Goal: Task Accomplishment & Management: Manage account settings

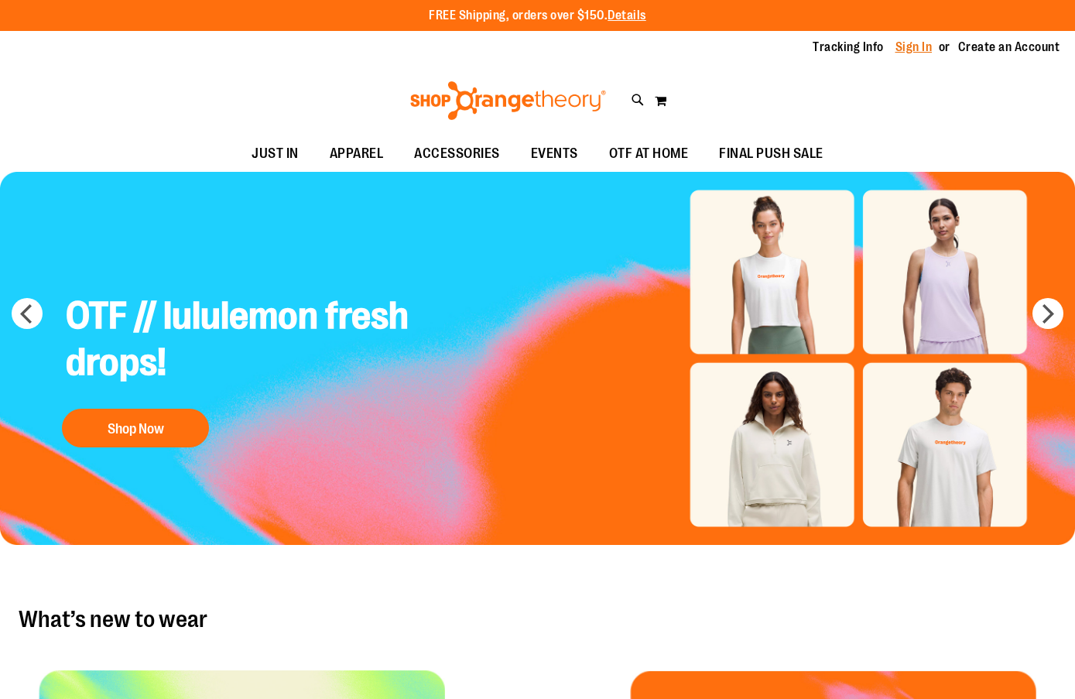
type input "**********"
click at [915, 48] on link "Sign In" at bounding box center [913, 47] width 37 height 17
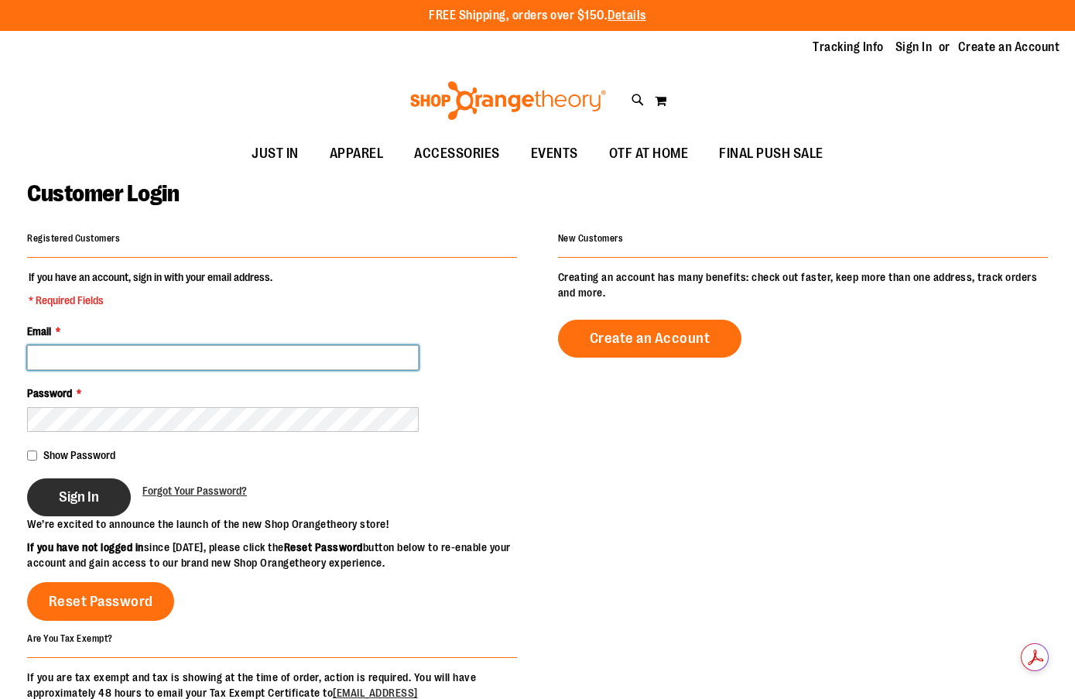
type input "**********"
click at [77, 482] on button "Sign In" at bounding box center [79, 497] width 104 height 38
